Goal: Transaction & Acquisition: Obtain resource

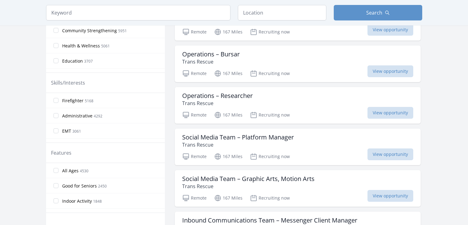
scroll to position [93, 0]
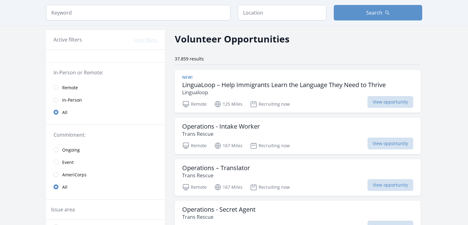
scroll to position [31, 0]
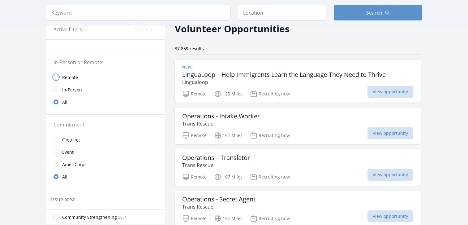
click at [57, 78] on input "radio" at bounding box center [56, 77] width 5 height 5
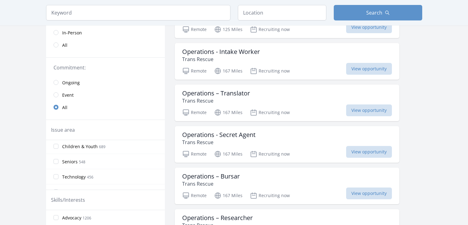
scroll to position [217, 0]
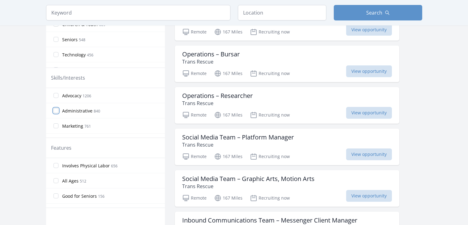
click at [55, 110] on input "Administrative 840" at bounding box center [56, 110] width 5 height 5
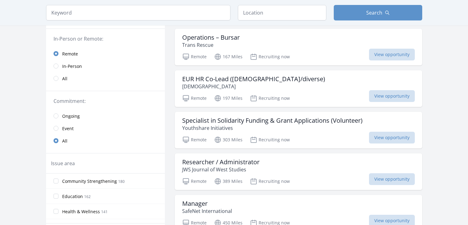
scroll to position [0, 0]
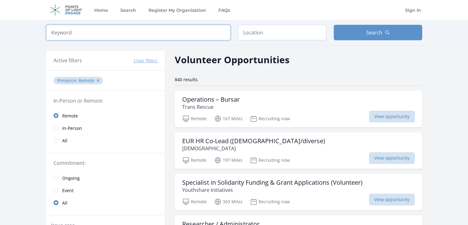
click at [79, 37] on input "search" at bounding box center [138, 32] width 185 height 15
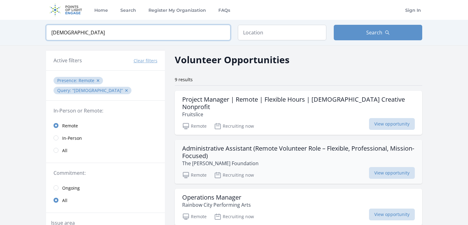
type input "[DEMOGRAPHIC_DATA]"
click at [264, 148] on h3 "Administrative Assistant (Remote Volunteer Role – Flexible, Professional, Missi…" at bounding box center [298, 152] width 233 height 15
